Goal: Information Seeking & Learning: Check status

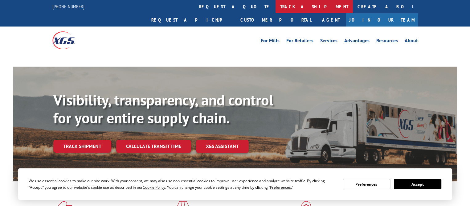
click at [276, 10] on link "track a shipment" at bounding box center [314, 6] width 77 height 13
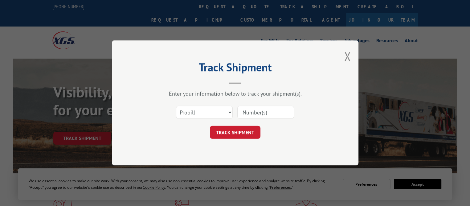
click at [258, 110] on input at bounding box center [265, 112] width 57 height 13
paste input "17665321"
type input "17665321"
click at [237, 130] on button "TRACK SHIPMENT" at bounding box center [235, 132] width 51 height 13
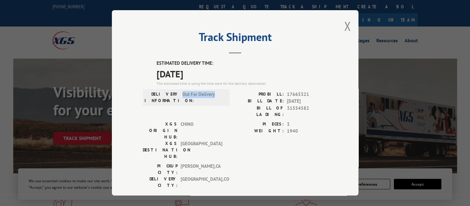
drag, startPoint x: 179, startPoint y: 95, endPoint x: 228, endPoint y: 95, distance: 48.1
click at [228, 95] on div "DELIVERY INFORMATION: Out For Delivery PROBILL: 17665321 BILL DATE: [DATE] BILL…" at bounding box center [235, 106] width 185 height 30
click at [221, 92] on span "Out For Delivery" at bounding box center [204, 97] width 42 height 13
